Goal: Transaction & Acquisition: Purchase product/service

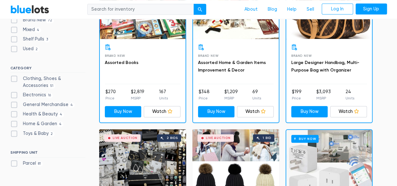
scroll to position [220, 0]
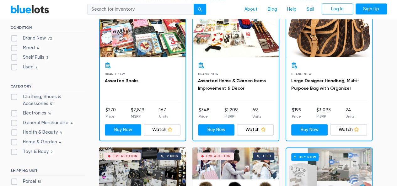
click at [313, 83] on h3 "Large Designer Handbag, Multi-Purpose Bag with Organizer" at bounding box center [329, 84] width 76 height 15
click at [314, 81] on link "Large Designer Handbag, Multi-Purpose Bag with Organizer" at bounding box center [325, 84] width 68 height 13
click at [16, 112] on label "Electronics 16" at bounding box center [31, 113] width 43 height 7
click at [14, 112] on input "Electronics 16" at bounding box center [12, 112] width 4 height 4
checkbox input "true"
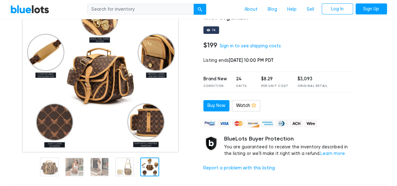
scroll to position [31, 0]
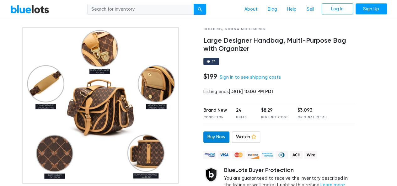
click at [215, 137] on link "Buy Now" at bounding box center [216, 136] width 26 height 11
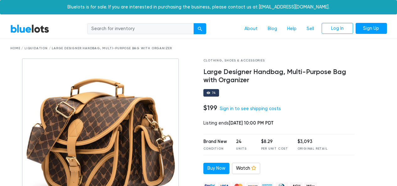
scroll to position [31, 0]
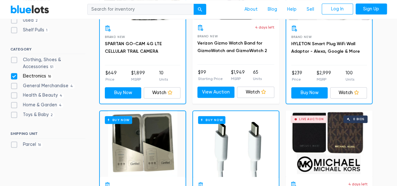
scroll to position [263, 0]
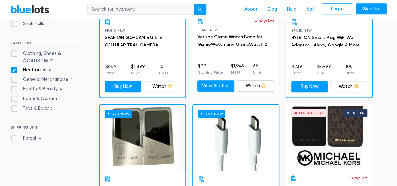
click at [13, 68] on label "Electronics 16" at bounding box center [31, 70] width 43 height 7
click at [13, 68] on input "Electronics 16" at bounding box center [12, 69] width 4 height 4
checkbox input "false"
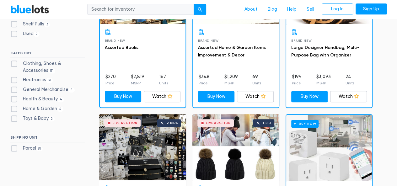
scroll to position [263, 0]
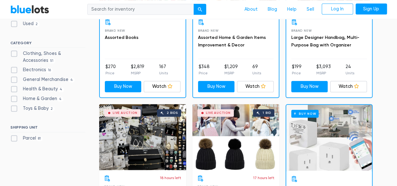
drag, startPoint x: 13, startPoint y: 137, endPoint x: 17, endPoint y: 138, distance: 3.8
click at [14, 137] on label "Parcel 81" at bounding box center [26, 138] width 33 height 7
click at [14, 137] on input "Parcel 81" at bounding box center [12, 137] width 4 height 4
checkbox input "true"
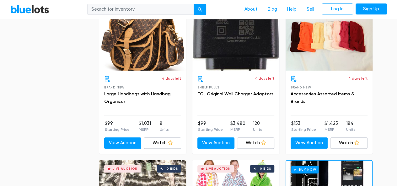
scroll to position [2585, 0]
